Goal: Information Seeking & Learning: Find specific fact

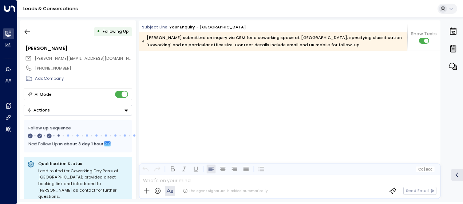
scroll to position [526, 0]
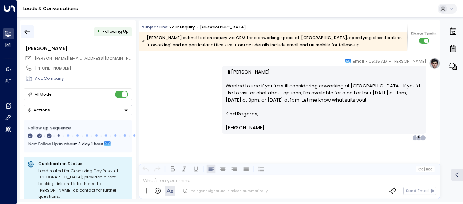
click at [28, 31] on icon "button" at bounding box center [27, 31] width 7 height 7
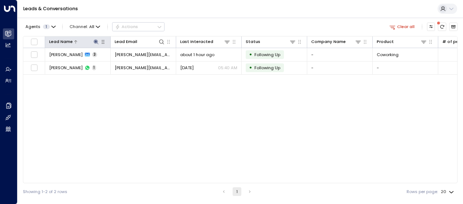
click at [95, 40] on icon at bounding box center [96, 42] width 6 height 6
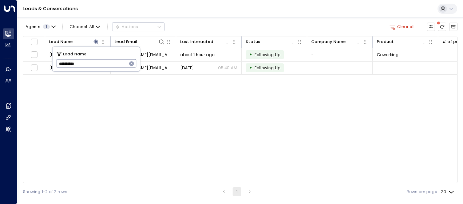
drag, startPoint x: 57, startPoint y: 63, endPoint x: 94, endPoint y: 64, distance: 36.8
click at [94, 64] on input "**********" at bounding box center [91, 64] width 71 height 12
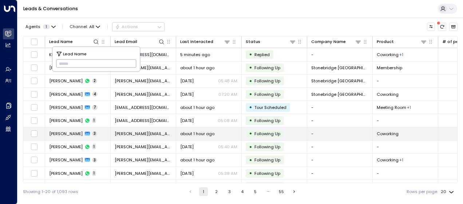
type input "**********"
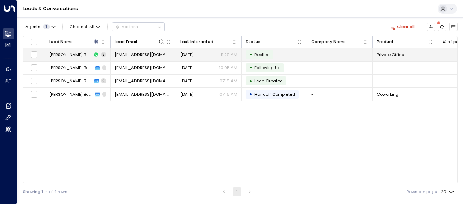
click at [154, 55] on span "[EMAIL_ADDRESS][DOMAIN_NAME]" at bounding box center [143, 55] width 57 height 6
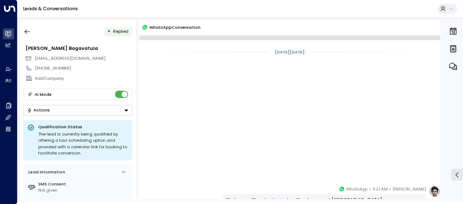
scroll to position [225, 0]
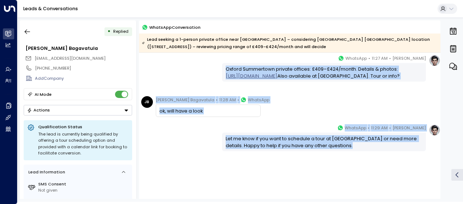
drag, startPoint x: 225, startPoint y: 67, endPoint x: 352, endPoint y: 152, distance: 153.4
click at [352, 152] on div "[DATE][DATE] [PERSON_NAME] • 11:21 AM • WhatsApp We have a Standard private off…" at bounding box center [289, 18] width 301 height 381
drag, startPoint x: 352, startPoint y: 152, endPoint x: 323, endPoint y: 146, distance: 30.5
copy div "Oxford Summertown private offices: £409–£424/month. Details & photos: [URL][DOM…"
click at [31, 31] on button "button" at bounding box center [27, 31] width 13 height 13
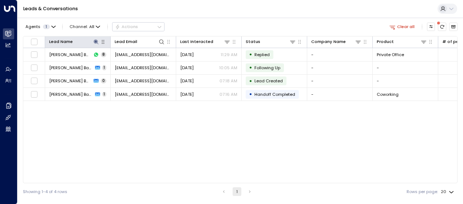
click at [100, 43] on icon "button" at bounding box center [103, 42] width 6 height 6
click at [98, 40] on icon at bounding box center [96, 42] width 6 height 6
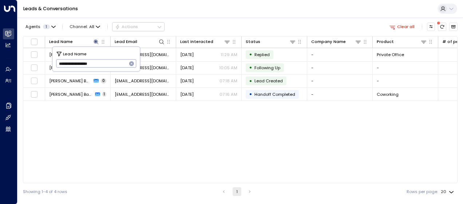
drag, startPoint x: 59, startPoint y: 64, endPoint x: 113, endPoint y: 63, distance: 54.2
click at [113, 63] on input "**********" at bounding box center [91, 64] width 71 height 12
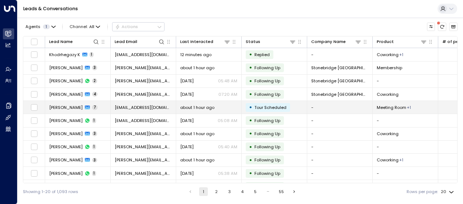
click at [68, 105] on span "[PERSON_NAME]" at bounding box center [65, 107] width 33 height 6
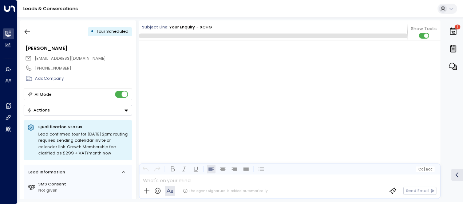
scroll to position [1108, 0]
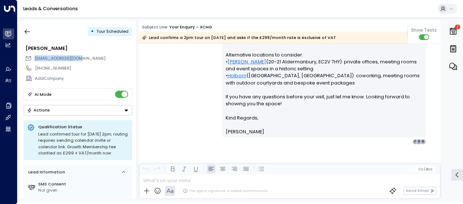
drag, startPoint x: 84, startPoint y: 56, endPoint x: 32, endPoint y: 58, distance: 52.1
click at [32, 58] on div "[EMAIL_ADDRESS][DOMAIN_NAME]" at bounding box center [78, 58] width 107 height 9
drag, startPoint x: 32, startPoint y: 58, endPoint x: 54, endPoint y: 58, distance: 21.5
copy span "[EMAIL_ADDRESS][DOMAIN_NAME]"
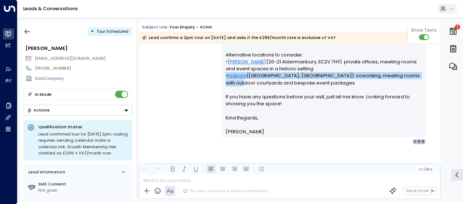
click at [186, 85] on div "[PERSON_NAME] • 05:41 AM • Email Hi [PERSON_NAME], Your tour at [GEOGRAPHIC_DAT…" at bounding box center [289, 54] width 301 height 181
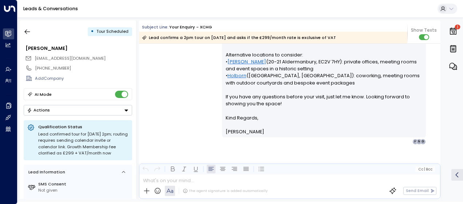
drag, startPoint x: 186, startPoint y: 85, endPoint x: 175, endPoint y: 66, distance: 22.4
click at [175, 66] on div "[PERSON_NAME] • 05:41 AM • Email Hi [PERSON_NAME], Your tour at [GEOGRAPHIC_DAT…" at bounding box center [289, 54] width 301 height 181
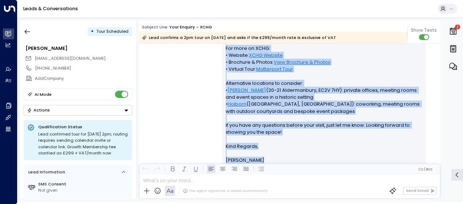
scroll to position [1146, 0]
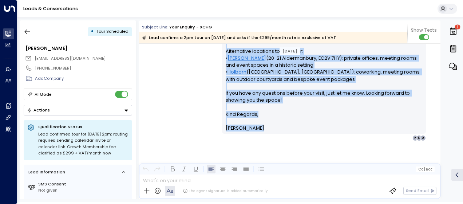
drag, startPoint x: 225, startPoint y: 79, endPoint x: 284, endPoint y: 202, distance: 136.6
click at [284, 202] on html "Overview Leads & Conversations Leads & Conversations Analytics Analytics Agents…" at bounding box center [231, 101] width 463 height 202
click at [167, 68] on div "[PERSON_NAME] • 05:41 AM • Email Hi [PERSON_NAME], Your tour at [GEOGRAPHIC_DAT…" at bounding box center [289, 50] width 301 height 181
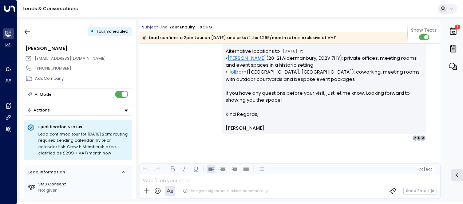
click at [194, 80] on div "[PERSON_NAME] • 05:41 AM • Email Hi [PERSON_NAME], Your tour at [GEOGRAPHIC_DAT…" at bounding box center [289, 50] width 301 height 181
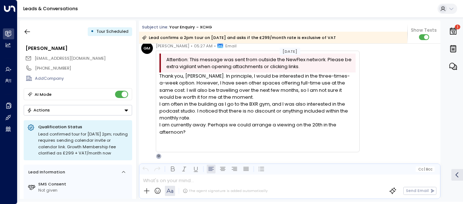
scroll to position [610, 0]
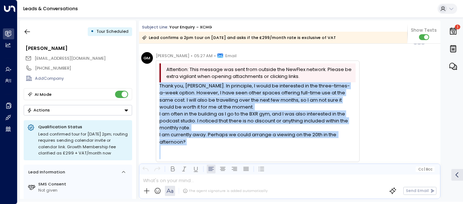
drag, startPoint x: 160, startPoint y: 85, endPoint x: 198, endPoint y: 158, distance: 82.2
click at [198, 158] on div "Thank you, [PERSON_NAME]. In principle, I would be interested in the three-time…" at bounding box center [257, 120] width 196 height 77
drag, startPoint x: 198, startPoint y: 158, endPoint x: 165, endPoint y: 110, distance: 58.3
copy div "Thank you, [PERSON_NAME]. In principle, I would be interested in the three-time…"
click at [372, 90] on div "GM [PERSON_NAME] • 05:27 AM • Email Attention: This message was sent from outsi…" at bounding box center [290, 110] width 299 height 117
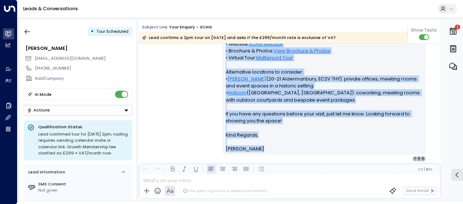
scroll to position [1079, 0]
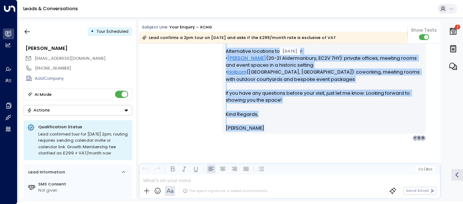
drag, startPoint x: 159, startPoint y: 92, endPoint x: 290, endPoint y: 200, distance: 169.1
click at [290, 200] on div "• Tour Scheduled [PERSON_NAME] [PERSON_NAME][EMAIL_ADDRESS][DOMAIN_NAME] [PHONE…" at bounding box center [240, 109] width 446 height 184
drag, startPoint x: 290, startPoint y: 200, endPoint x: 258, endPoint y: 105, distance: 100.0
copy div "1lo ipsumd sita. C ad elitsedd eius te 491+ inc utlab ? E Dolore Magna • 86:88 …"
click at [206, 86] on div "[PERSON_NAME] • 05:41 AM • Email Hi [PERSON_NAME], Your tour at [GEOGRAPHIC_DAT…" at bounding box center [289, 50] width 301 height 181
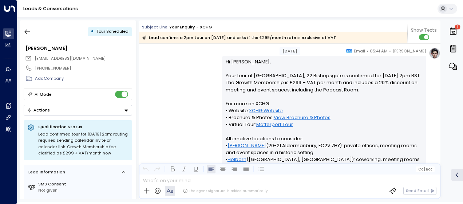
scroll to position [977, 0]
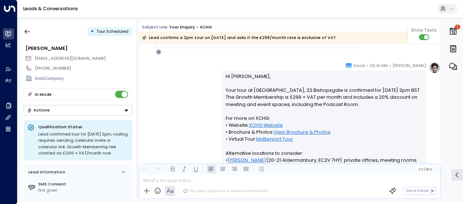
drag, startPoint x: 224, startPoint y: 75, endPoint x: 378, endPoint y: 105, distance: 156.5
click at [378, 105] on p "Hi [PERSON_NAME], Your tour at [GEOGRAPHIC_DATA], 22 Bishopsgate is confirmed f…" at bounding box center [324, 143] width 197 height 140
copy p "Hi [PERSON_NAME], Your tour at [GEOGRAPHIC_DATA], 22 Bishopsgate is confirmed f…"
click at [28, 29] on icon "button" at bounding box center [27, 31] width 7 height 7
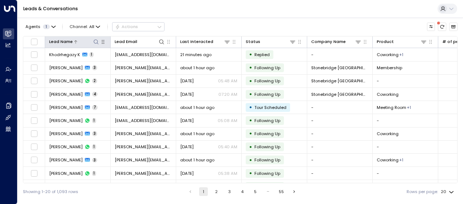
click at [97, 43] on icon at bounding box center [96, 41] width 5 height 5
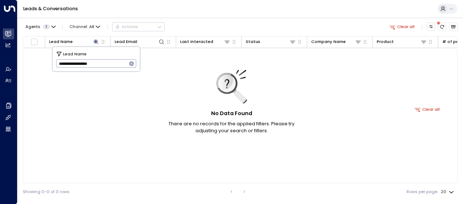
drag, startPoint x: 106, startPoint y: 65, endPoint x: 12, endPoint y: 58, distance: 94.2
click at [12, 58] on body "**********" at bounding box center [231, 100] width 463 height 200
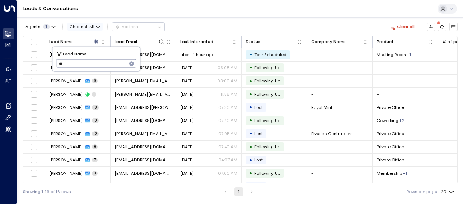
type input "*"
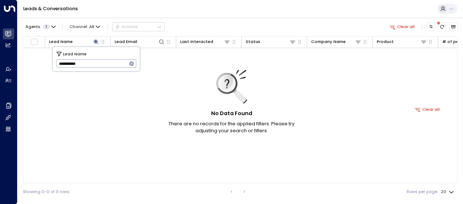
drag, startPoint x: 87, startPoint y: 63, endPoint x: 30, endPoint y: 56, distance: 56.8
click at [30, 56] on body "**********" at bounding box center [231, 100] width 463 height 200
click at [56, 63] on input "**********" at bounding box center [91, 64] width 71 height 12
type input "*"
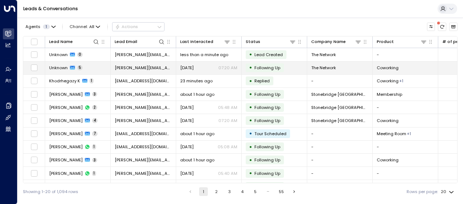
click at [189, 66] on span "[DATE]" at bounding box center [186, 68] width 13 height 6
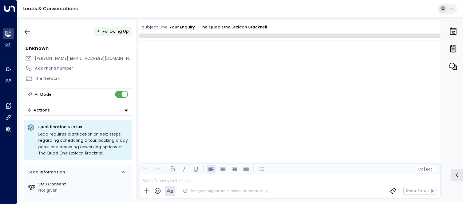
scroll to position [882, 0]
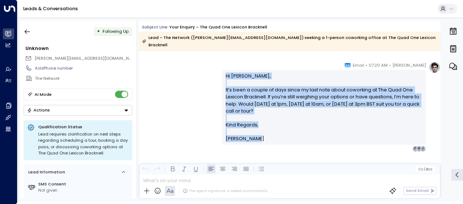
drag, startPoint x: 224, startPoint y: 66, endPoint x: 258, endPoint y: 142, distance: 83.4
click at [258, 142] on div "[PERSON_NAME] • 07:20 AM • Email Hi [PERSON_NAME], It’s been a couple of days s…" at bounding box center [324, 107] width 204 height 90
drag, startPoint x: 258, startPoint y: 142, endPoint x: 244, endPoint y: 99, distance: 45.2
copy div "Hi [PERSON_NAME], It’s been a couple of days since my last note about coworking…"
click at [25, 32] on icon "button" at bounding box center [27, 31] width 5 height 5
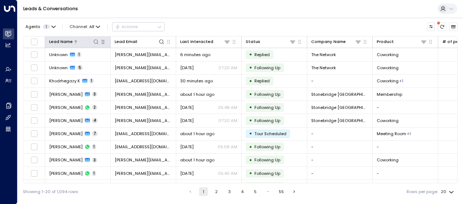
click at [97, 40] on icon at bounding box center [96, 41] width 5 height 5
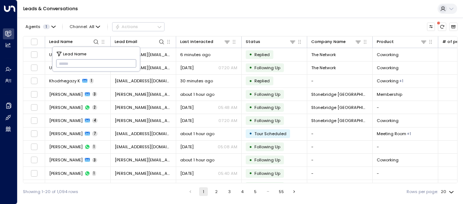
click at [62, 64] on input "text" at bounding box center [96, 64] width 80 height 12
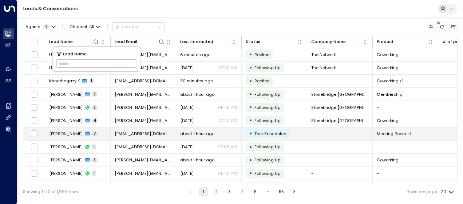
type input "**********"
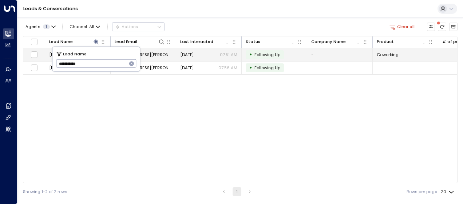
click at [186, 55] on span "[DATE]" at bounding box center [186, 55] width 13 height 6
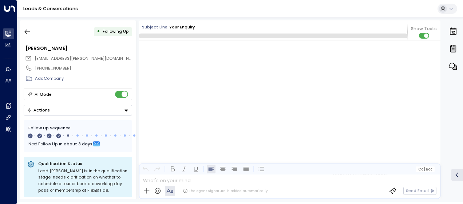
scroll to position [825, 0]
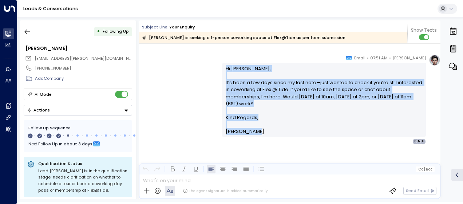
drag, startPoint x: 223, startPoint y: 66, endPoint x: 260, endPoint y: 136, distance: 79.0
click at [260, 136] on div "Hi [PERSON_NAME], It’s been a few days since my last note—just wanted to check …" at bounding box center [324, 100] width 204 height 75
drag, startPoint x: 260, startPoint y: 136, endPoint x: 237, endPoint y: 111, distance: 34.0
copy div "Hi [PERSON_NAME], It’s been a few days since my last note—just wanted to check …"
click at [28, 31] on icon "button" at bounding box center [27, 31] width 7 height 7
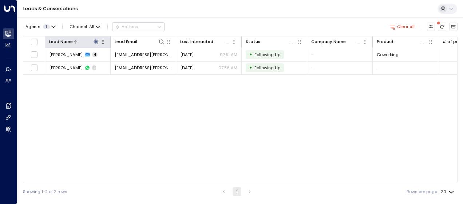
click at [95, 42] on icon at bounding box center [96, 41] width 5 height 5
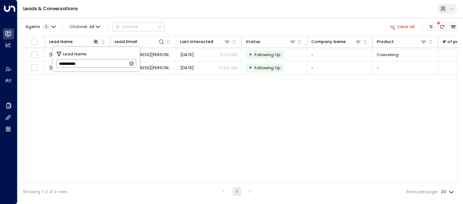
drag, startPoint x: 58, startPoint y: 63, endPoint x: 87, endPoint y: 66, distance: 30.0
click at [87, 66] on input "**********" at bounding box center [91, 64] width 71 height 12
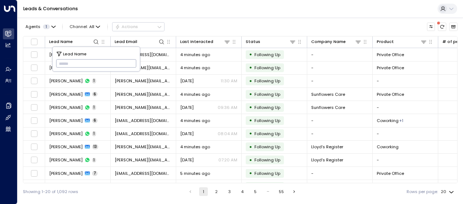
click at [64, 63] on input "text" at bounding box center [96, 64] width 80 height 12
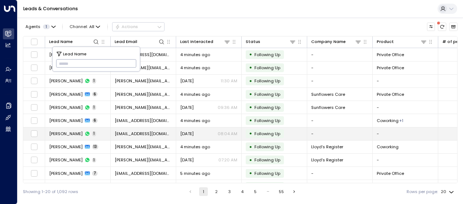
type input "**********"
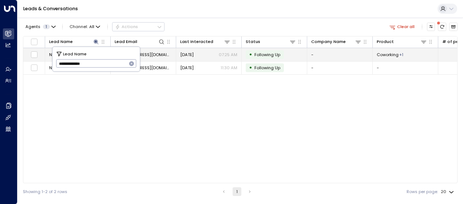
click at [190, 54] on span "[DATE]" at bounding box center [186, 55] width 13 height 6
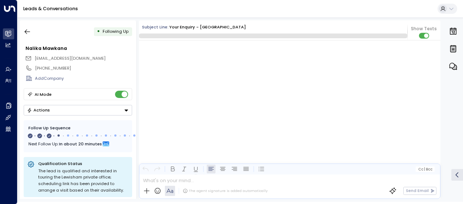
scroll to position [510, 0]
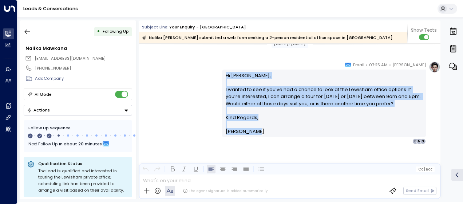
drag, startPoint x: 224, startPoint y: 74, endPoint x: 256, endPoint y: 132, distance: 66.8
click at [256, 132] on div "Hi [PERSON_NAME], I wanted to see if you’ve had a chance to look at the Lewisha…" at bounding box center [324, 103] width 197 height 63
drag, startPoint x: 256, startPoint y: 132, endPoint x: 236, endPoint y: 108, distance: 30.8
copy div "Hi [PERSON_NAME], I wanted to see if you’ve had a chance to look at the Lewisha…"
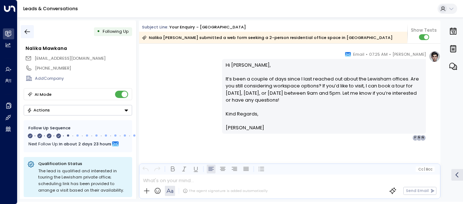
click at [28, 32] on icon "button" at bounding box center [27, 31] width 7 height 7
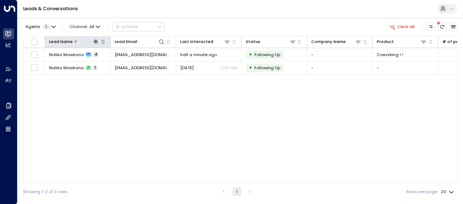
click at [98, 42] on icon at bounding box center [96, 42] width 6 height 6
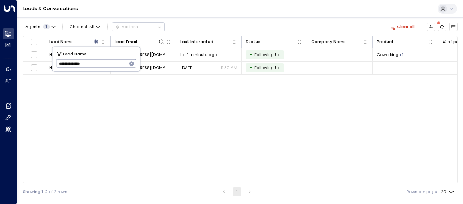
drag, startPoint x: 58, startPoint y: 65, endPoint x: 103, endPoint y: 66, distance: 45.5
click at [103, 66] on input "**********" at bounding box center [91, 64] width 71 height 12
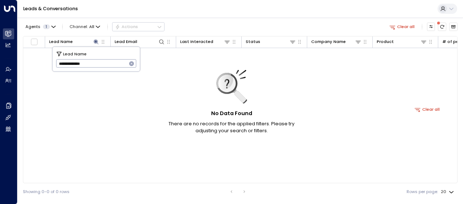
type input "**********"
drag, startPoint x: 56, startPoint y: 64, endPoint x: 99, endPoint y: 64, distance: 43.0
click at [99, 64] on input "**********" at bounding box center [91, 64] width 71 height 12
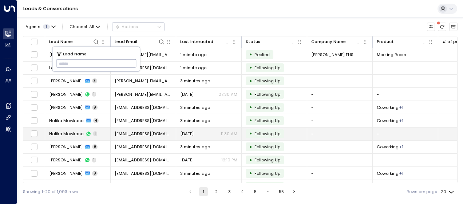
type input "*********"
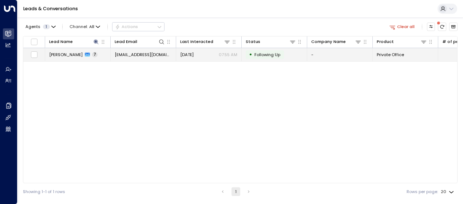
click at [153, 56] on span "[EMAIL_ADDRESS][DOMAIN_NAME]" at bounding box center [143, 55] width 57 height 6
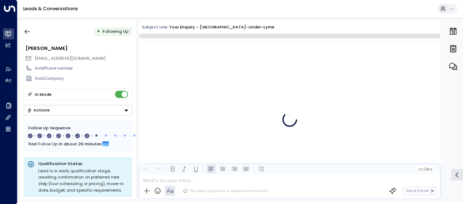
scroll to position [1997, 0]
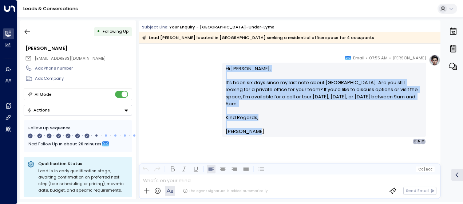
drag, startPoint x: 224, startPoint y: 68, endPoint x: 253, endPoint y: 133, distance: 71.7
click at [253, 133] on div "Hi [PERSON_NAME], It’s been six days since my last note about [GEOGRAPHIC_DATA]…" at bounding box center [324, 100] width 197 height 70
drag, startPoint x: 253, startPoint y: 133, endPoint x: 240, endPoint y: 107, distance: 29.3
copy div "Hi [PERSON_NAME], It’s been six days since my last note about [GEOGRAPHIC_DATA]…"
click at [29, 31] on icon "button" at bounding box center [27, 31] width 7 height 7
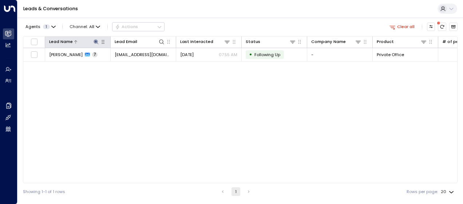
click at [97, 41] on icon at bounding box center [96, 42] width 6 height 6
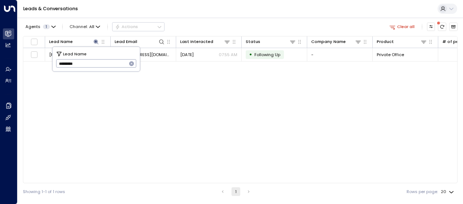
drag, startPoint x: 58, startPoint y: 64, endPoint x: 102, endPoint y: 67, distance: 44.5
click at [102, 67] on input "*********" at bounding box center [91, 64] width 71 height 12
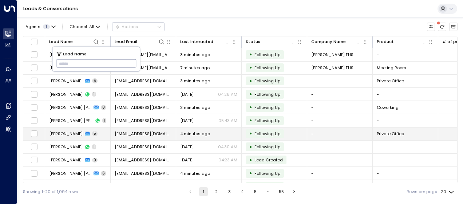
type input "**********"
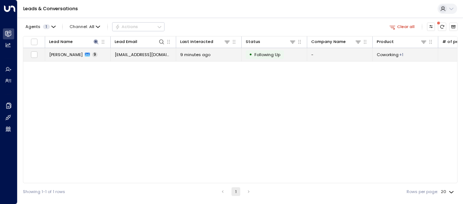
click at [154, 53] on span "[EMAIL_ADDRESS][DOMAIN_NAME]" at bounding box center [143, 55] width 57 height 6
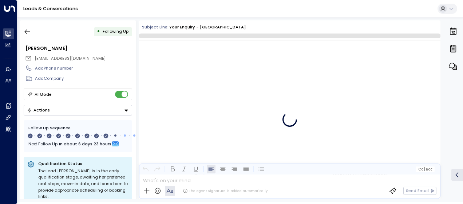
scroll to position [2782, 0]
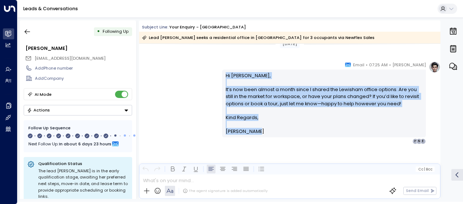
drag, startPoint x: 225, startPoint y: 74, endPoint x: 263, endPoint y: 142, distance: 78.1
click at [263, 142] on div "[PERSON_NAME] • 07:25 AM • Email Hi [PERSON_NAME], It’s now been almost a month…" at bounding box center [324, 102] width 204 height 83
drag, startPoint x: 263, startPoint y: 142, endPoint x: 248, endPoint y: 122, distance: 25.5
copy div "Hi [PERSON_NAME], It’s now been almost a month since I shared the Lewisham offi…"
click at [29, 31] on icon "button" at bounding box center [27, 31] width 7 height 7
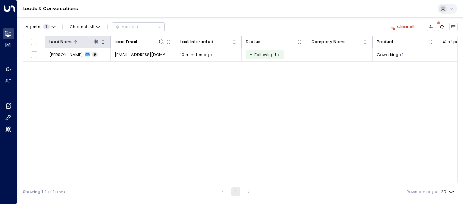
click at [95, 43] on icon at bounding box center [96, 42] width 6 height 6
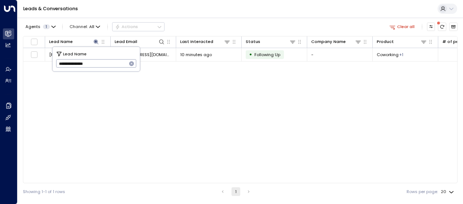
drag, startPoint x: 58, startPoint y: 62, endPoint x: 117, endPoint y: 63, distance: 59.3
click at [117, 63] on input "**********" at bounding box center [91, 64] width 71 height 12
drag, startPoint x: 99, startPoint y: 65, endPoint x: 18, endPoint y: 66, distance: 81.2
click at [18, 66] on body "**********" at bounding box center [231, 100] width 463 height 200
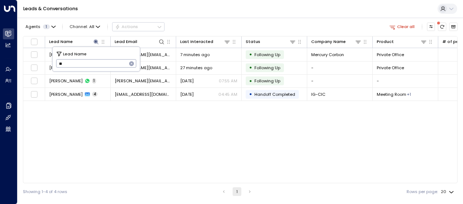
type input "*"
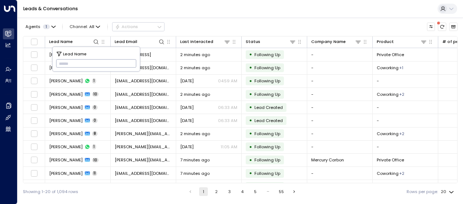
click at [156, 191] on div "Showing 1-20 of 1,094 rows 1 2 3 4 5 … 55 Rows per page: 20 **" at bounding box center [240, 191] width 435 height 17
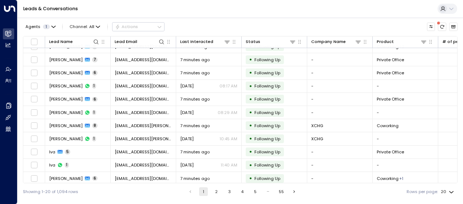
scroll to position [128, 0]
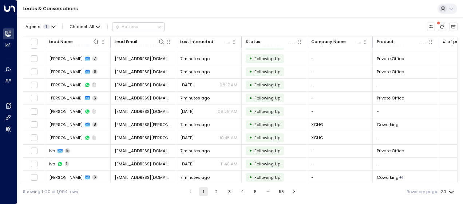
click at [215, 193] on button "2" at bounding box center [216, 191] width 9 height 9
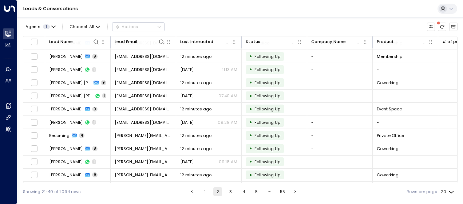
scroll to position [128, 0]
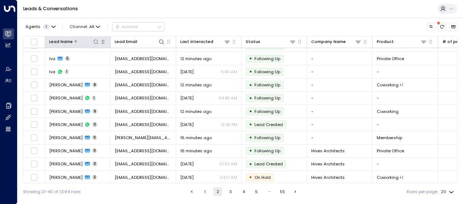
click at [95, 40] on icon at bounding box center [96, 42] width 6 height 6
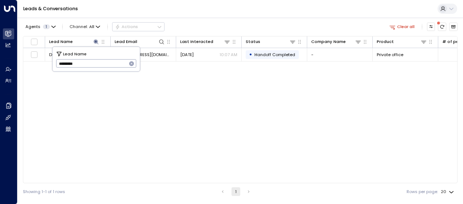
type input "*********"
